Goal: Navigation & Orientation: Find specific page/section

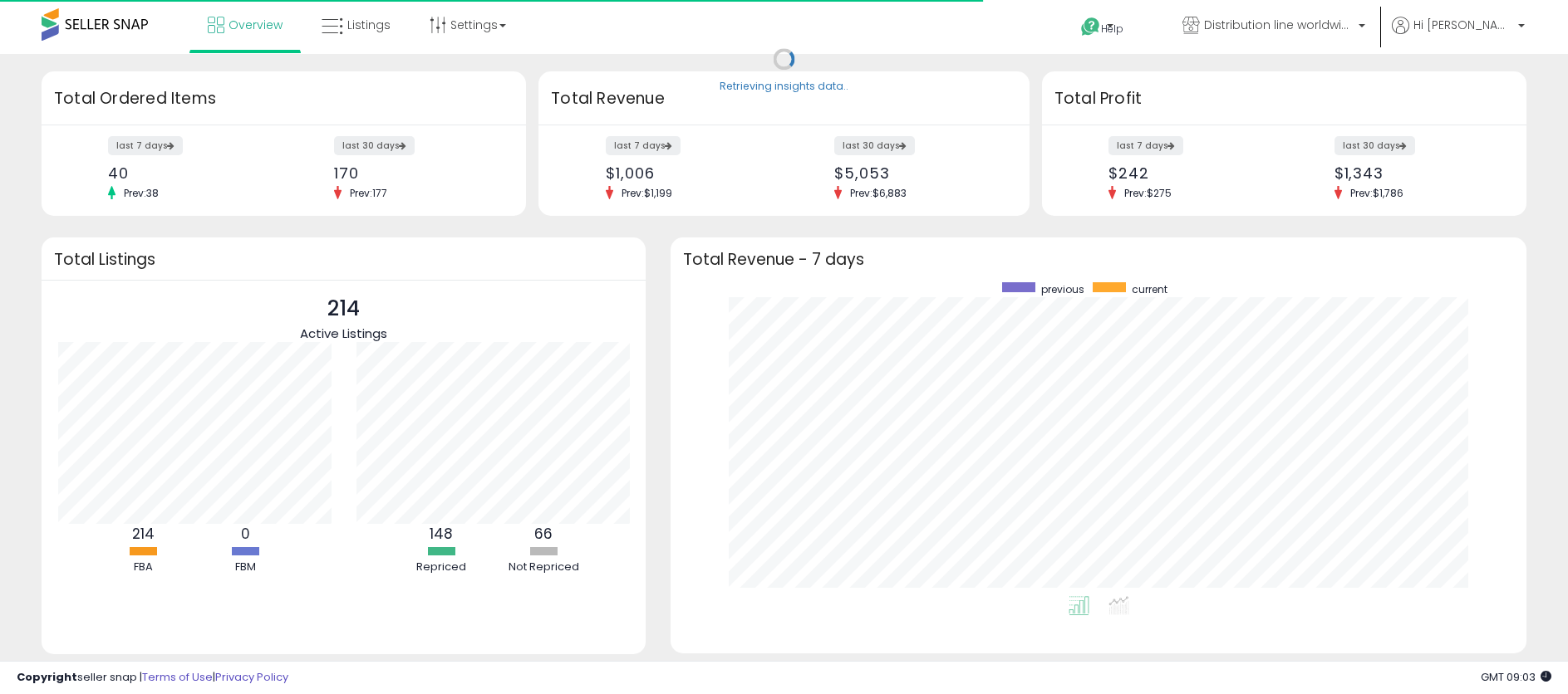
scroll to position [314, 822]
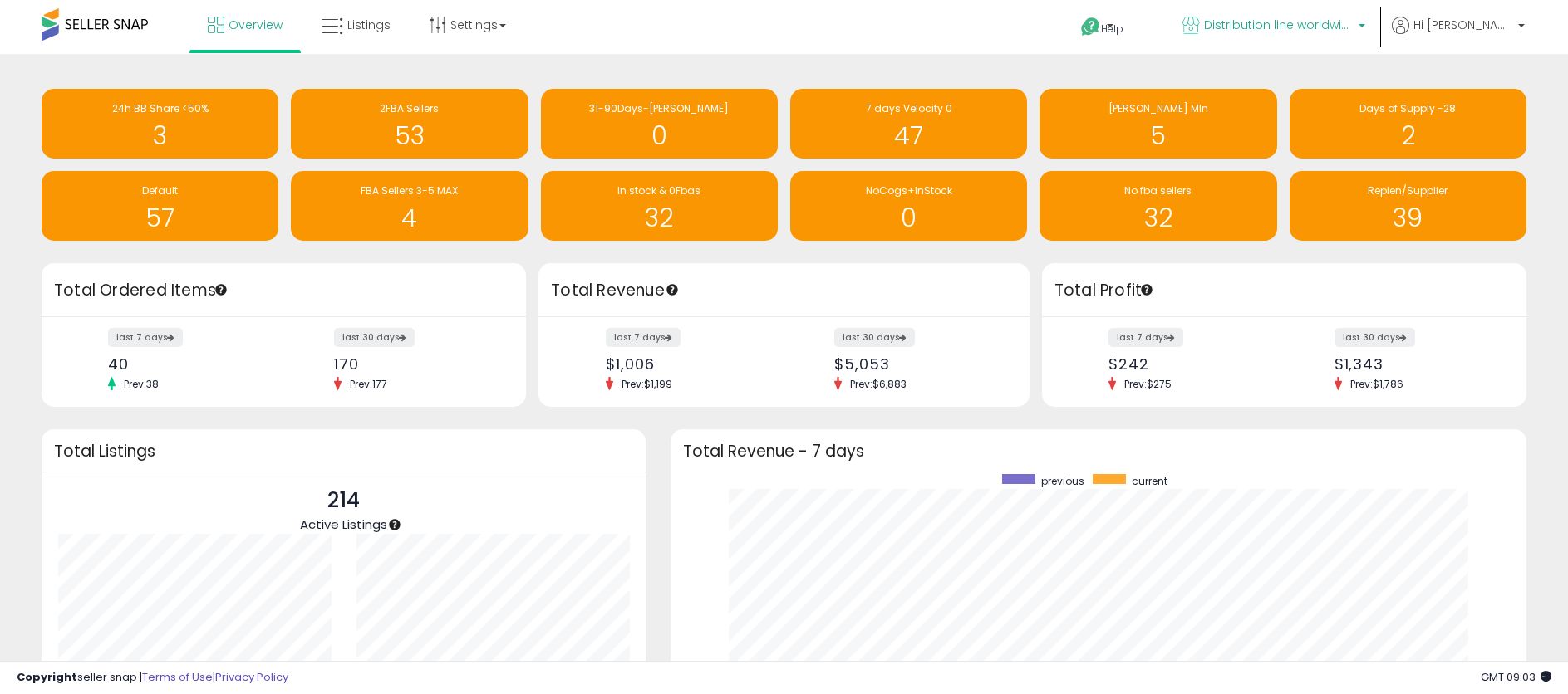
click at [1287, 27] on span "Distribution line worldwide ([GEOGRAPHIC_DATA])" at bounding box center [1279, 26] width 150 height 17
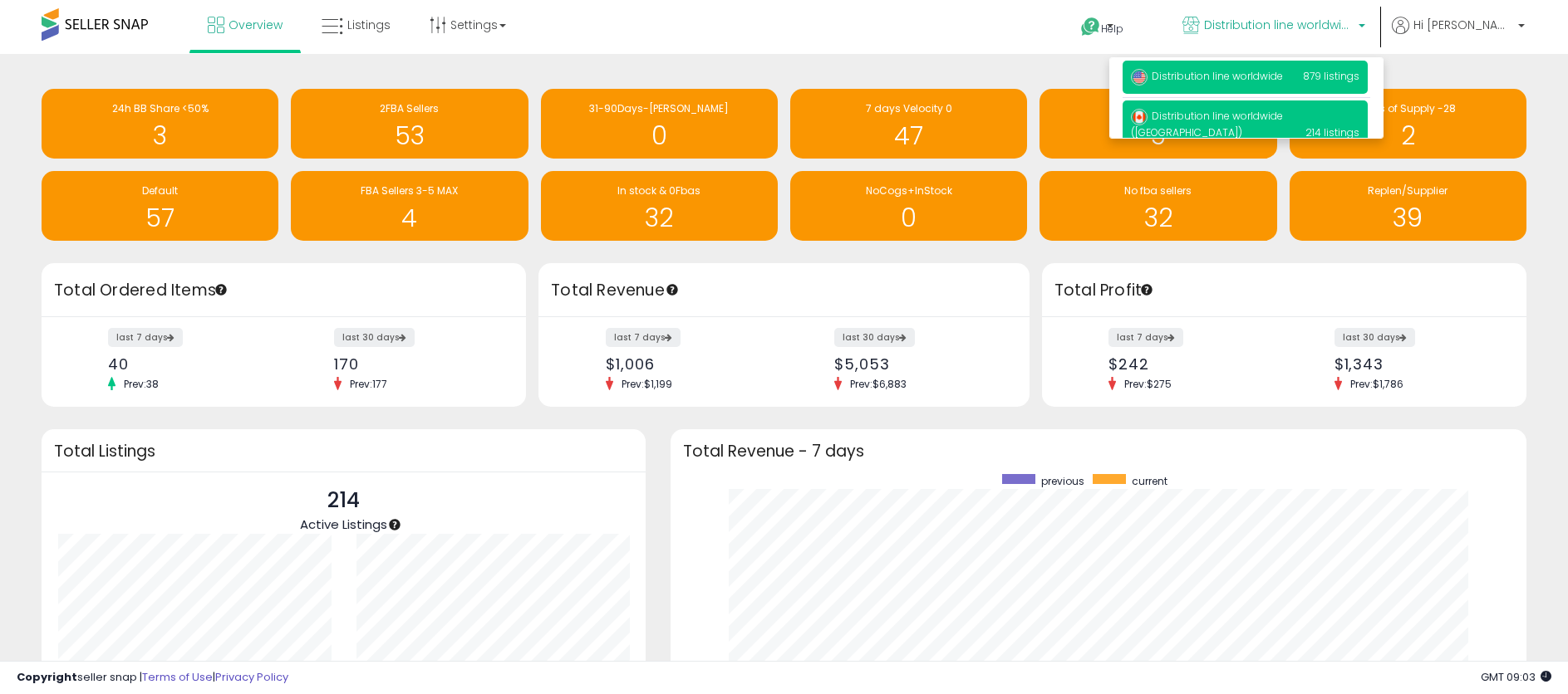
click at [1282, 76] on span "Distribution line worldwide" at bounding box center [1207, 76] width 152 height 14
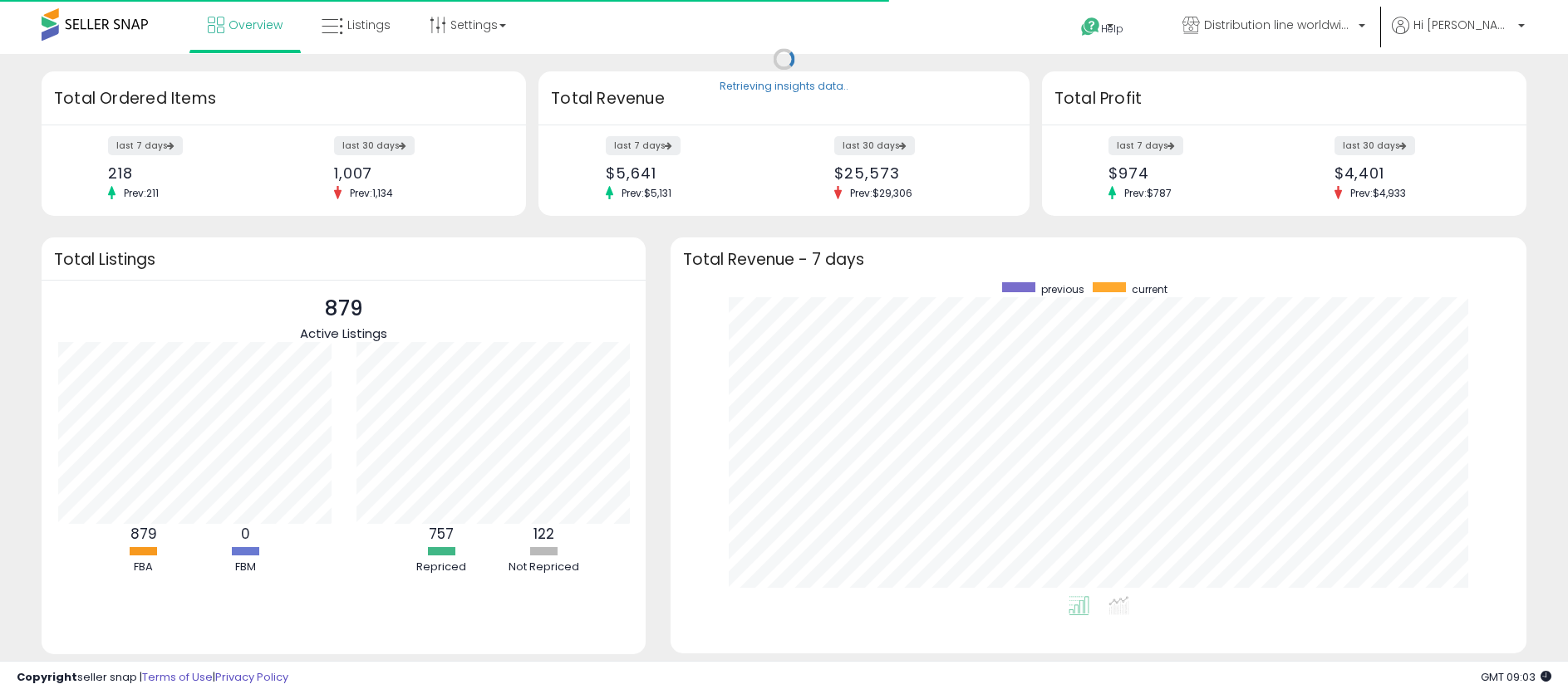
scroll to position [314, 822]
